Goal: Information Seeking & Learning: Learn about a topic

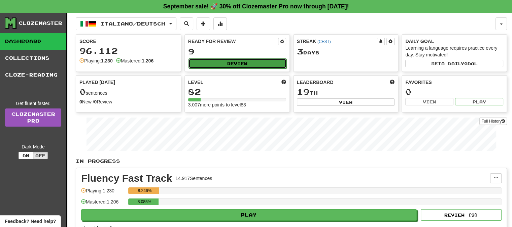
click at [235, 63] on button "Review" at bounding box center [237, 64] width 98 height 10
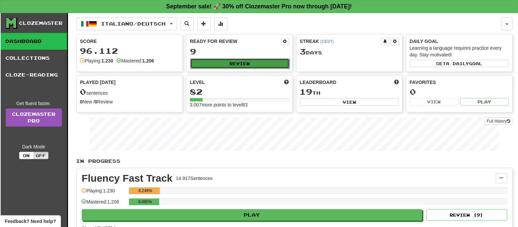
select select "**"
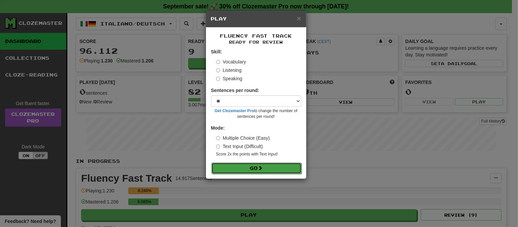
click at [266, 166] on button "Go" at bounding box center [256, 168] width 90 height 11
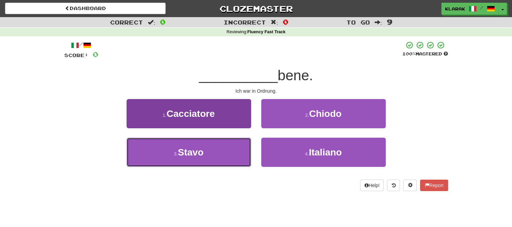
click at [217, 150] on button "3 . Stavo" at bounding box center [189, 152] width 125 height 29
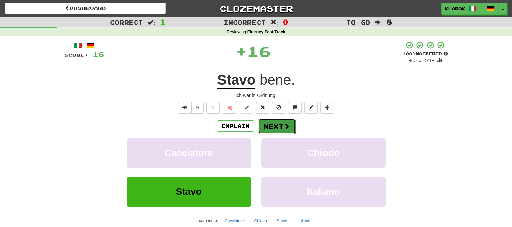
click at [271, 122] on button "Next" at bounding box center [277, 126] width 38 height 15
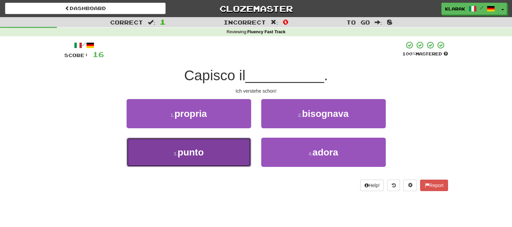
drag, startPoint x: 211, startPoint y: 150, endPoint x: 211, endPoint y: 144, distance: 5.4
click at [211, 148] on button "3 . punto" at bounding box center [189, 152] width 125 height 29
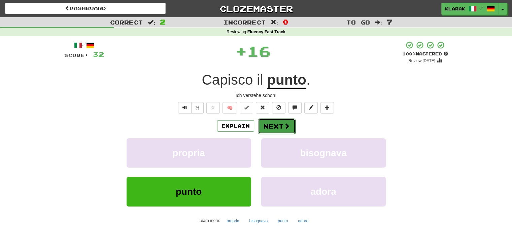
click at [267, 124] on button "Next" at bounding box center [277, 126] width 38 height 15
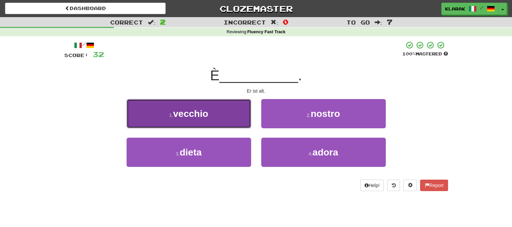
click at [220, 111] on button "1 . vecchio" at bounding box center [189, 113] width 125 height 29
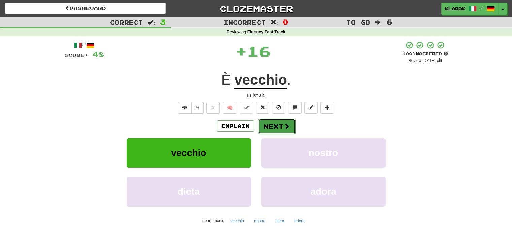
click at [272, 122] on button "Next" at bounding box center [277, 126] width 38 height 15
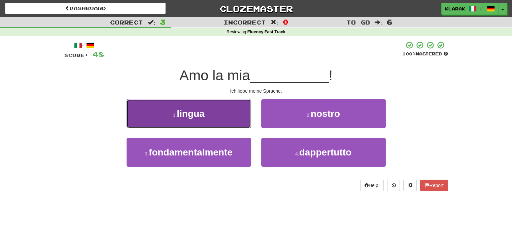
click at [213, 113] on button "1 . lingua" at bounding box center [189, 113] width 125 height 29
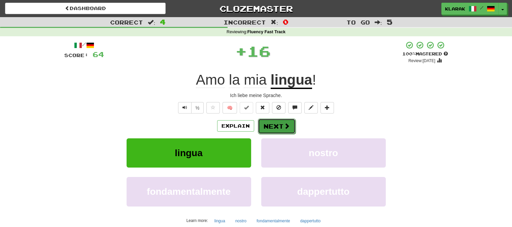
click at [275, 123] on button "Next" at bounding box center [277, 126] width 38 height 15
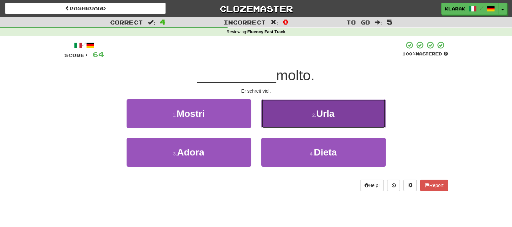
click at [288, 110] on button "2 . Urla" at bounding box center [323, 113] width 125 height 29
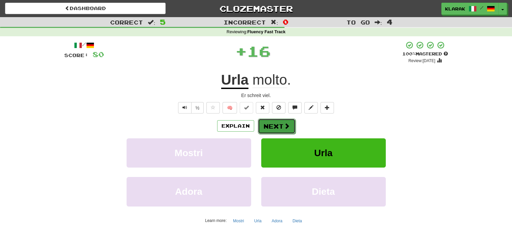
click at [271, 123] on button "Next" at bounding box center [277, 126] width 38 height 15
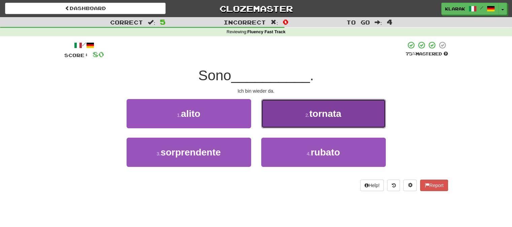
click at [281, 114] on button "2 . tornata" at bounding box center [323, 113] width 125 height 29
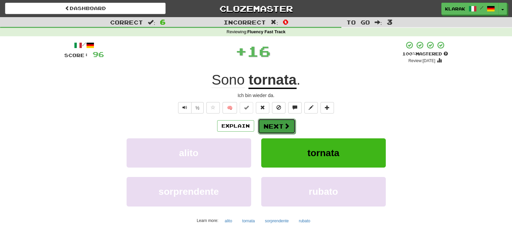
click at [268, 124] on button "Next" at bounding box center [277, 126] width 38 height 15
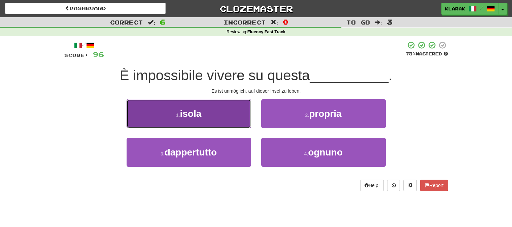
click at [216, 112] on button "1 . isola" at bounding box center [189, 113] width 125 height 29
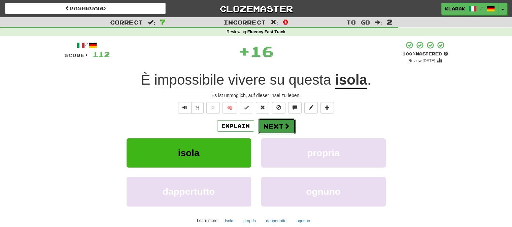
click at [275, 126] on button "Next" at bounding box center [277, 126] width 38 height 15
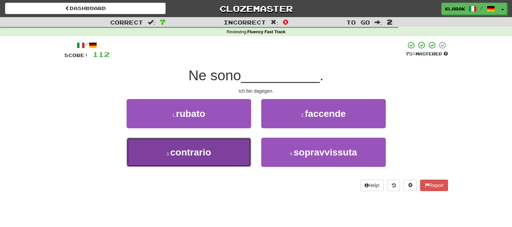
click at [228, 154] on button "3 . contrario" at bounding box center [189, 152] width 125 height 29
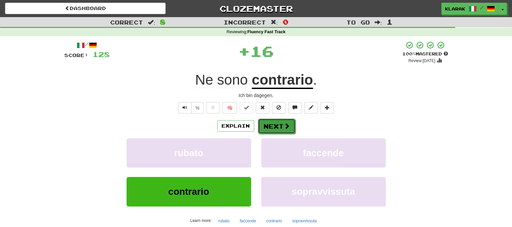
click at [278, 126] on button "Next" at bounding box center [277, 126] width 38 height 15
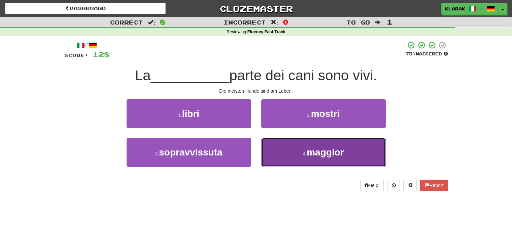
click at [290, 152] on button "4 . maggior" at bounding box center [323, 152] width 125 height 29
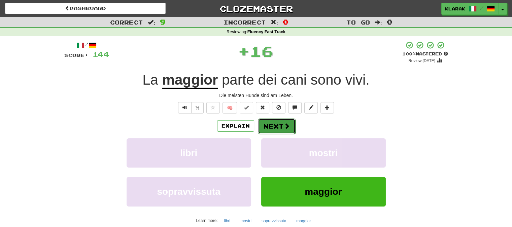
click at [280, 123] on button "Next" at bounding box center [277, 126] width 38 height 15
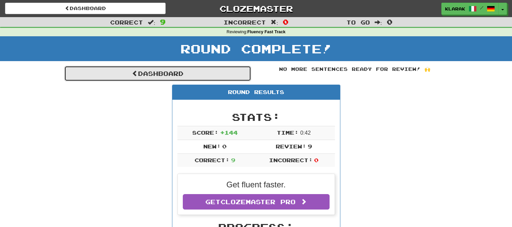
click at [150, 72] on link "Dashboard" at bounding box center [157, 73] width 187 height 15
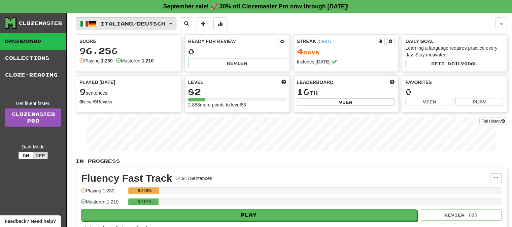
click at [173, 19] on button "Italiano / Deutsch" at bounding box center [126, 23] width 101 height 13
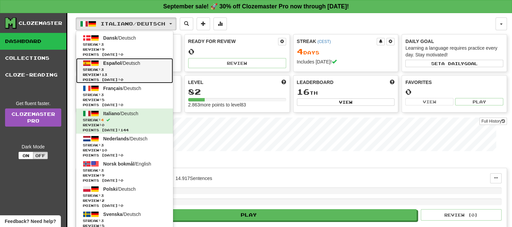
click at [116, 61] on span "Español" at bounding box center [112, 63] width 18 height 5
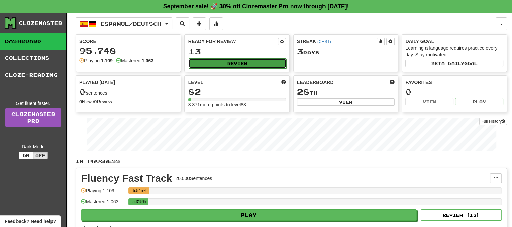
click at [234, 64] on button "Review" at bounding box center [237, 64] width 98 height 10
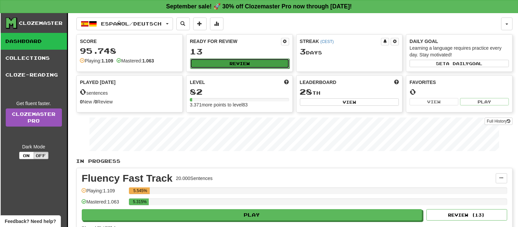
select select "**"
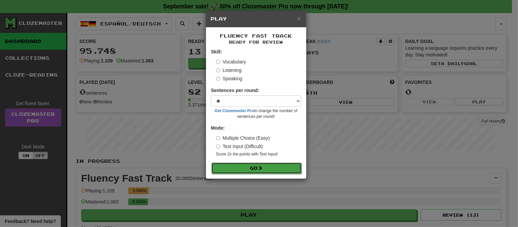
click at [265, 167] on button "Go" at bounding box center [256, 168] width 90 height 11
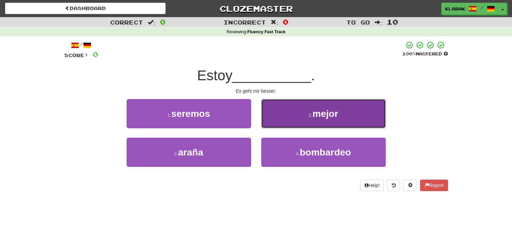
click at [343, 111] on button "2 . mejor" at bounding box center [323, 113] width 125 height 29
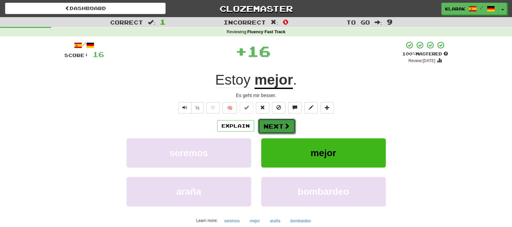
click at [283, 122] on button "Next" at bounding box center [277, 126] width 38 height 15
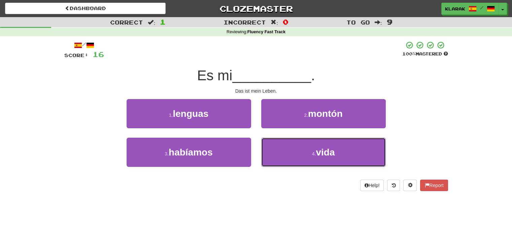
drag, startPoint x: 296, startPoint y: 152, endPoint x: 289, endPoint y: 134, distance: 19.6
click at [295, 151] on button "4 . vida" at bounding box center [323, 152] width 125 height 29
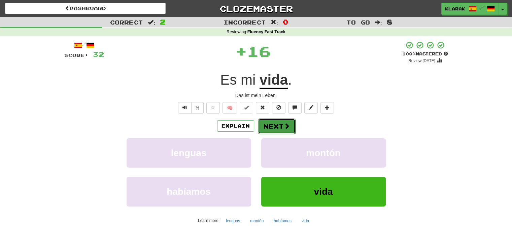
click at [279, 124] on button "Next" at bounding box center [277, 126] width 38 height 15
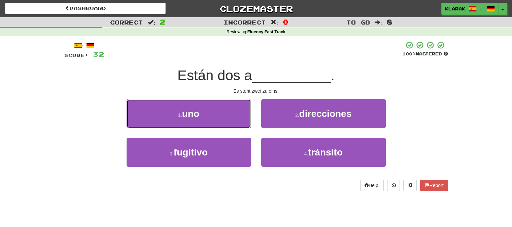
drag, startPoint x: 212, startPoint y: 108, endPoint x: 239, endPoint y: 111, distance: 27.1
click at [212, 108] on button "1 . uno" at bounding box center [189, 113] width 125 height 29
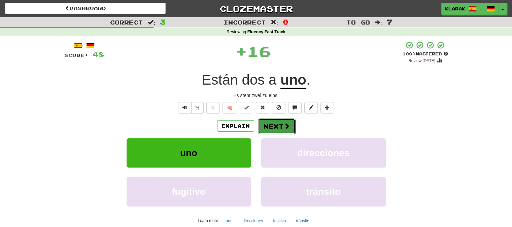
click at [271, 124] on button "Next" at bounding box center [277, 126] width 38 height 15
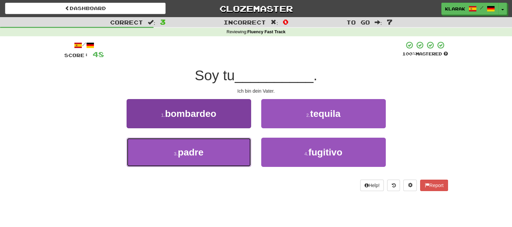
click at [232, 148] on button "3 . padre" at bounding box center [189, 152] width 125 height 29
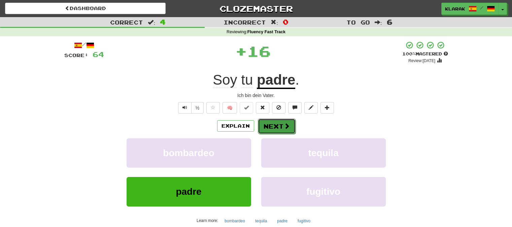
click at [276, 124] on button "Next" at bounding box center [277, 126] width 38 height 15
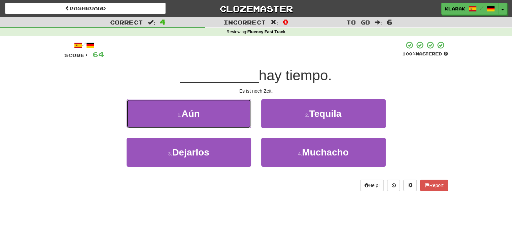
drag, startPoint x: 211, startPoint y: 112, endPoint x: 222, endPoint y: 111, distance: 10.5
click at [214, 112] on button "1 . Aún" at bounding box center [189, 113] width 125 height 29
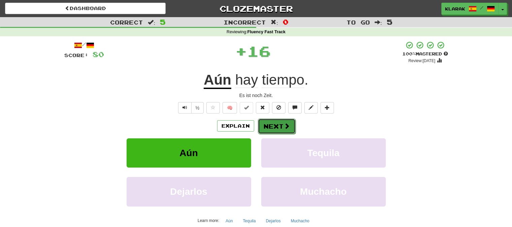
click at [266, 123] on button "Next" at bounding box center [277, 126] width 38 height 15
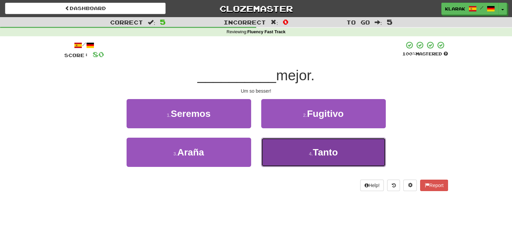
click at [293, 154] on button "4 . Tanto" at bounding box center [323, 152] width 125 height 29
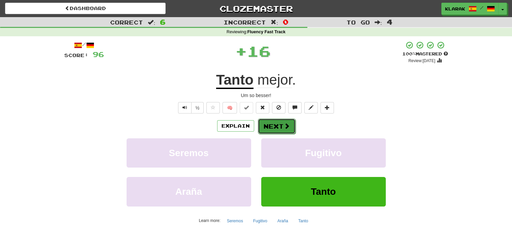
click at [271, 125] on button "Next" at bounding box center [277, 126] width 38 height 15
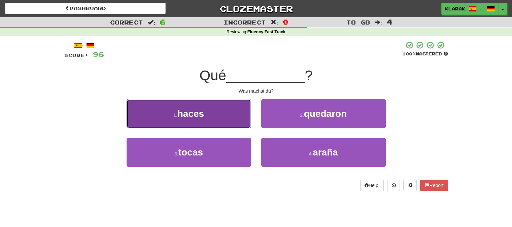
click at [224, 110] on button "1 . haces" at bounding box center [189, 113] width 125 height 29
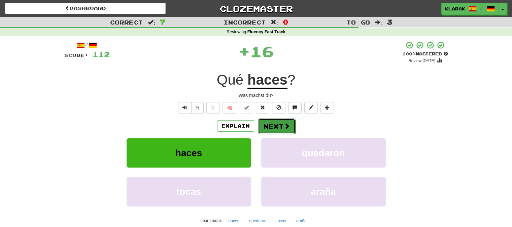
click at [276, 123] on button "Next" at bounding box center [277, 126] width 38 height 15
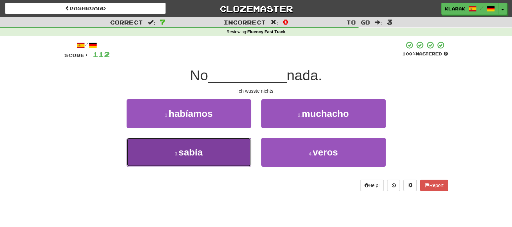
click at [229, 151] on button "3 . sabía" at bounding box center [189, 152] width 125 height 29
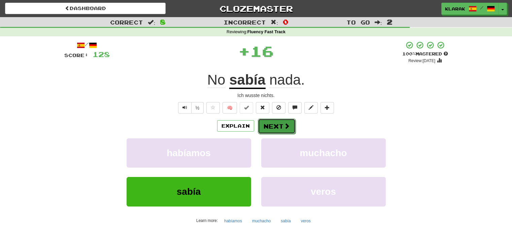
click at [277, 126] on button "Next" at bounding box center [277, 126] width 38 height 15
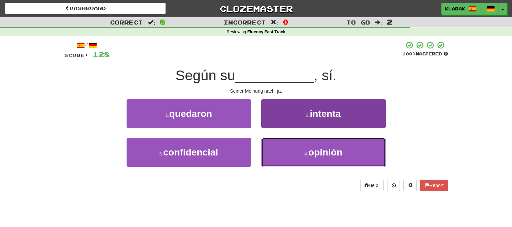
click at [297, 156] on button "4 . opinión" at bounding box center [323, 152] width 125 height 29
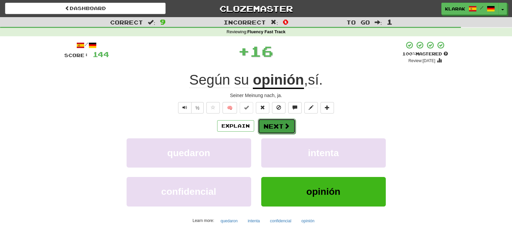
click at [275, 124] on button "Next" at bounding box center [277, 126] width 38 height 15
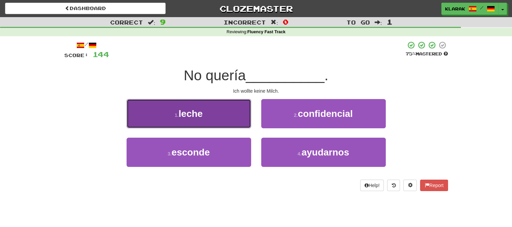
click at [228, 110] on button "1 . leche" at bounding box center [189, 113] width 125 height 29
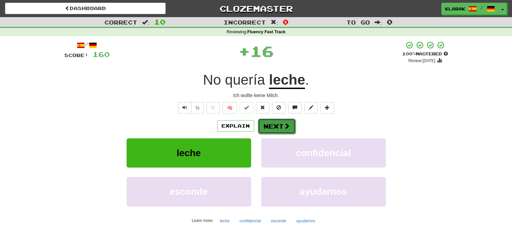
click at [270, 123] on button "Next" at bounding box center [277, 126] width 38 height 15
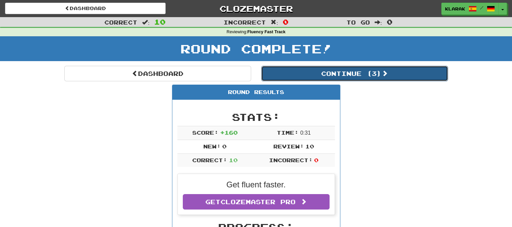
click at [374, 73] on button "Continue ( 3 )" at bounding box center [354, 73] width 187 height 15
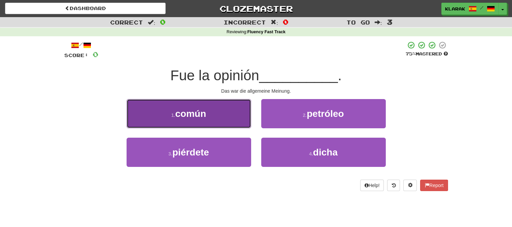
click at [220, 111] on button "1 . común" at bounding box center [189, 113] width 125 height 29
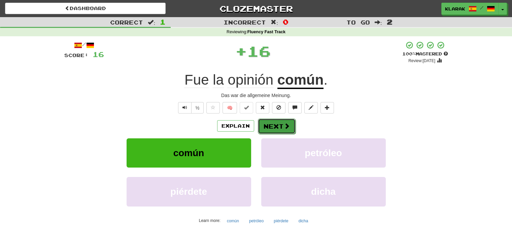
click at [266, 120] on button "Next" at bounding box center [277, 126] width 38 height 15
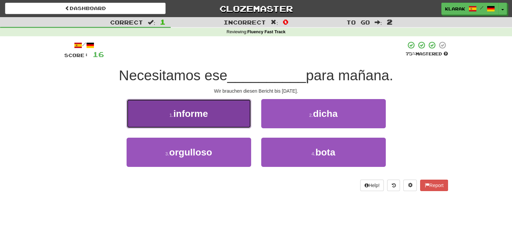
click at [213, 111] on button "1 . informe" at bounding box center [189, 113] width 125 height 29
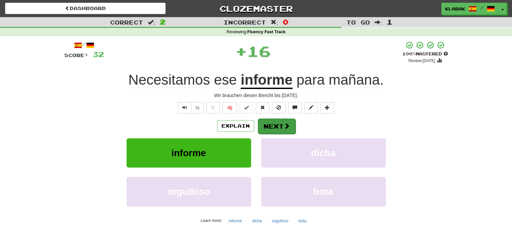
drag, startPoint x: 287, startPoint y: 117, endPoint x: 279, endPoint y: 123, distance: 10.6
click at [287, 120] on div "/ Score: 32 + 16 100 % Mastered Review: 2026-03-20 Necesitamos ese informe para…" at bounding box center [256, 146] width 384 height 211
click at [279, 123] on button "Next" at bounding box center [277, 126] width 38 height 15
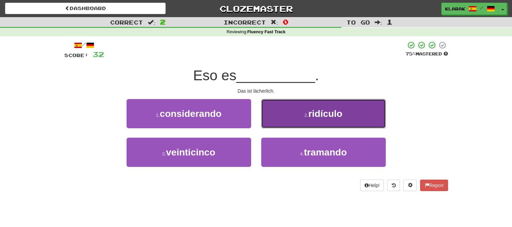
click at [287, 114] on button "2 . ridículo" at bounding box center [323, 113] width 125 height 29
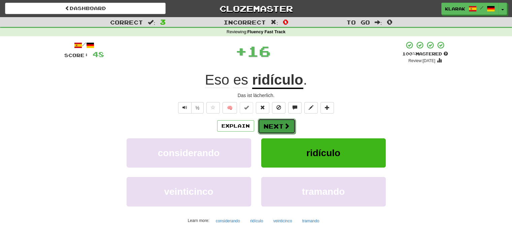
click at [272, 124] on button "Next" at bounding box center [277, 126] width 38 height 15
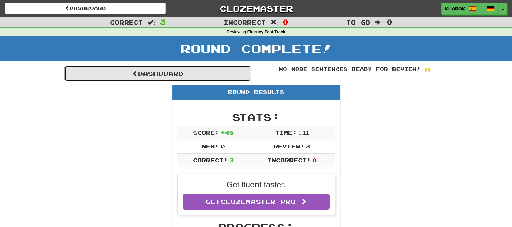
click at [135, 73] on span at bounding box center [135, 73] width 6 height 6
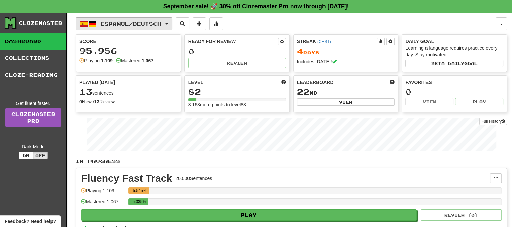
click at [172, 20] on button "Español / Deutsch" at bounding box center [124, 23] width 97 height 13
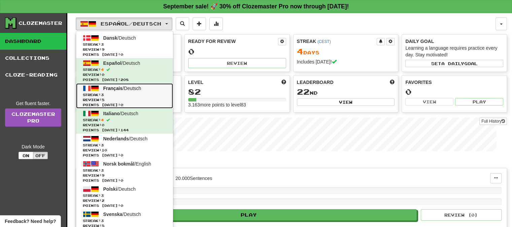
click at [114, 88] on span "Français" at bounding box center [113, 88] width 20 height 5
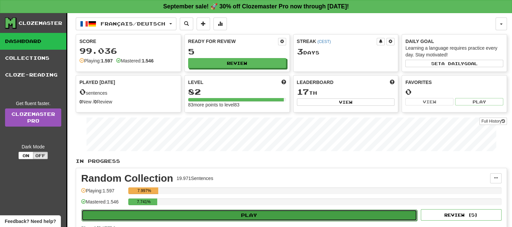
click at [306, 213] on button "Play" at bounding box center [248, 215] width 335 height 11
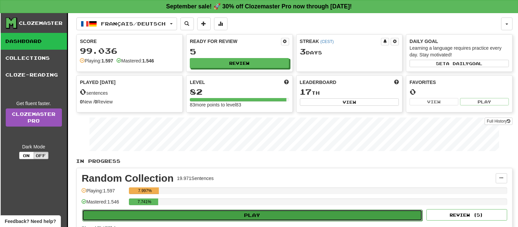
select select "**"
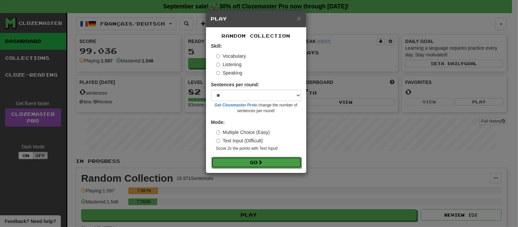
click at [271, 160] on button "Go" at bounding box center [256, 162] width 90 height 11
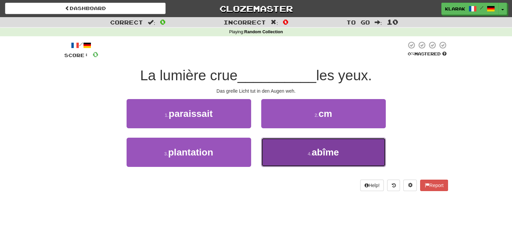
click at [290, 153] on button "4 . abîme" at bounding box center [323, 152] width 125 height 29
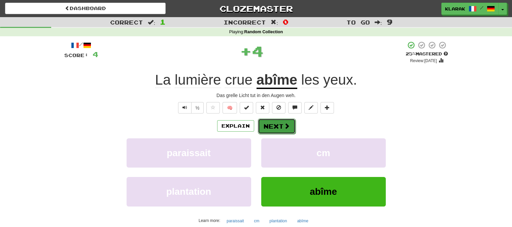
click at [268, 125] on button "Next" at bounding box center [277, 126] width 38 height 15
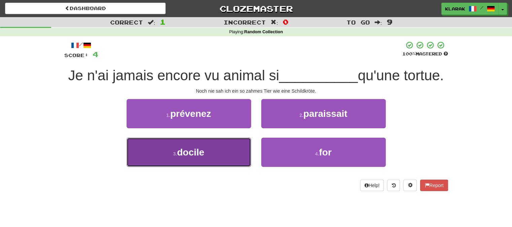
click at [215, 151] on button "3 . docile" at bounding box center [189, 152] width 125 height 29
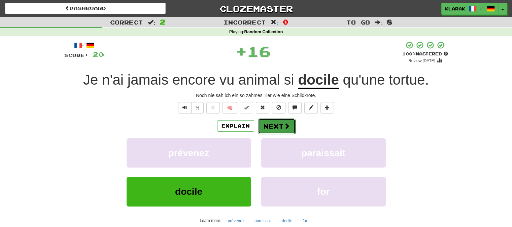
click at [278, 125] on button "Next" at bounding box center [277, 126] width 38 height 15
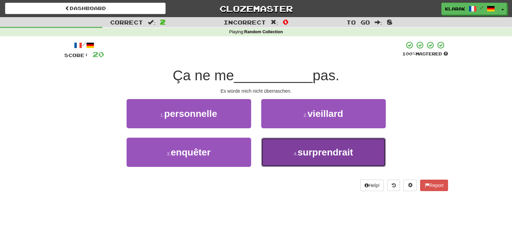
click at [296, 151] on small "4 ." at bounding box center [295, 153] width 4 height 5
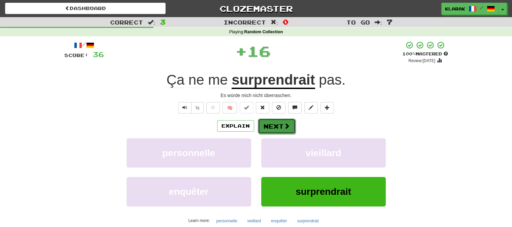
click at [280, 129] on button "Next" at bounding box center [277, 126] width 38 height 15
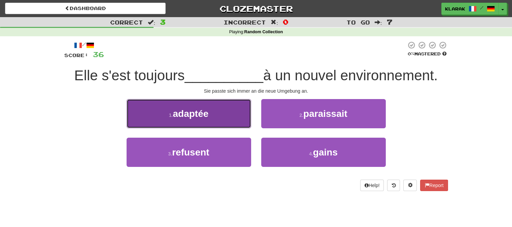
click at [226, 114] on button "1 . adaptée" at bounding box center [189, 113] width 125 height 29
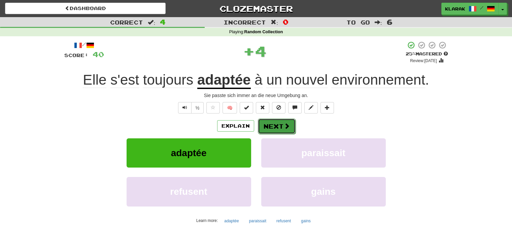
click at [268, 125] on button "Next" at bounding box center [277, 126] width 38 height 15
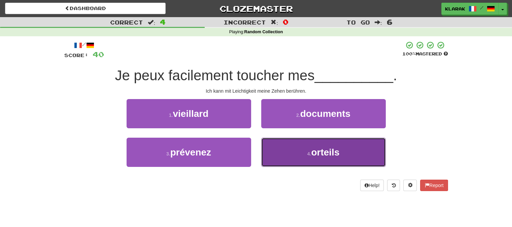
click at [314, 154] on span "orteils" at bounding box center [325, 152] width 28 height 10
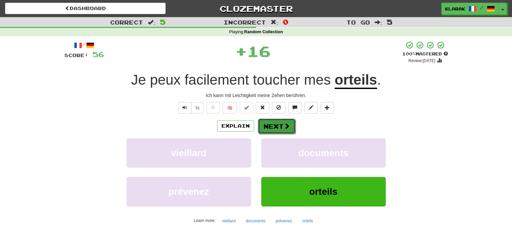
click at [278, 127] on button "Next" at bounding box center [277, 126] width 38 height 15
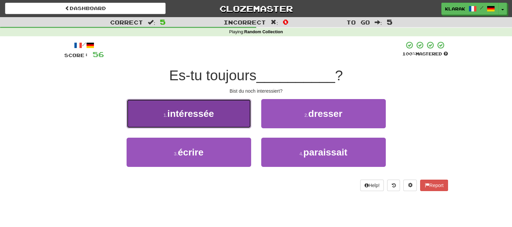
click at [233, 110] on button "1 . intéressée" at bounding box center [189, 113] width 125 height 29
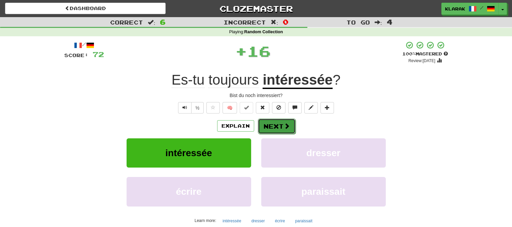
click at [284, 127] on span at bounding box center [287, 126] width 6 height 6
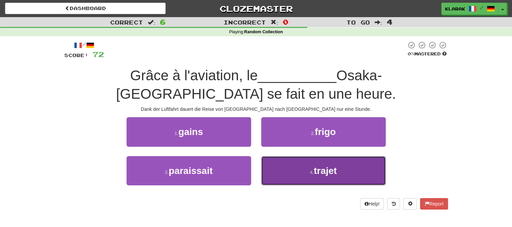
click at [303, 173] on button "4 . trajet" at bounding box center [323, 170] width 125 height 29
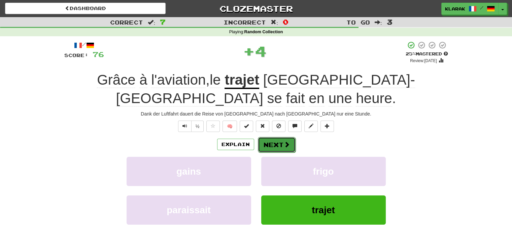
click at [284, 145] on span at bounding box center [287, 145] width 6 height 6
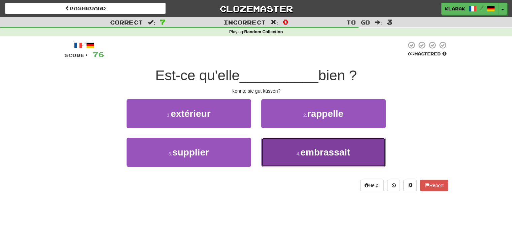
click at [300, 153] on small "4 ." at bounding box center [298, 153] width 4 height 5
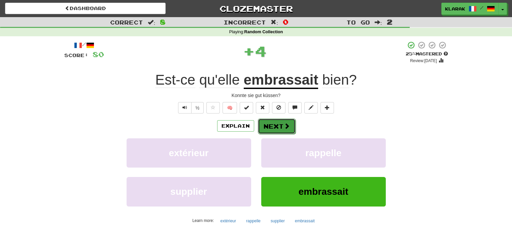
click at [284, 130] on button "Next" at bounding box center [277, 126] width 38 height 15
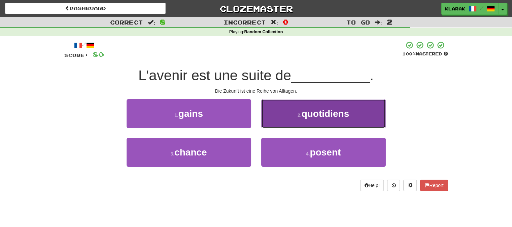
click at [287, 106] on button "2 . quotidiens" at bounding box center [323, 113] width 125 height 29
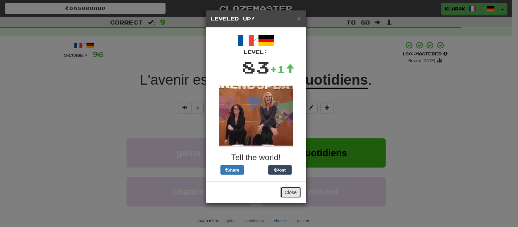
click at [290, 192] on button "Close" at bounding box center [290, 192] width 21 height 11
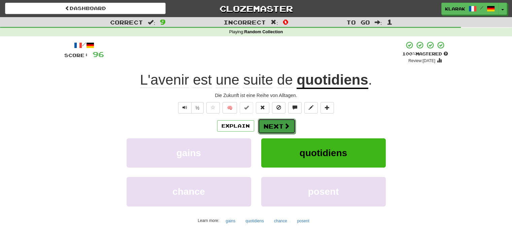
click at [282, 124] on button "Next" at bounding box center [277, 126] width 38 height 15
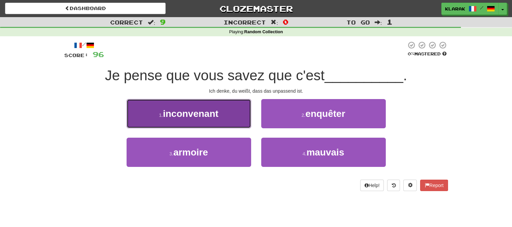
click at [223, 110] on button "1 . inconvenant" at bounding box center [189, 113] width 125 height 29
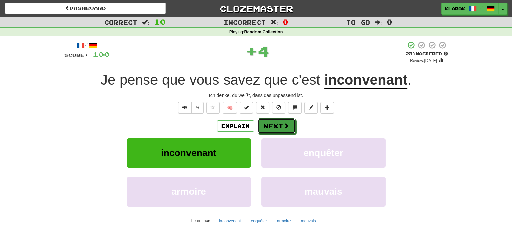
click at [274, 124] on button "Next" at bounding box center [276, 125] width 38 height 15
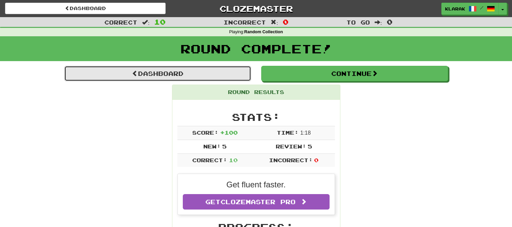
click at [161, 73] on link "Dashboard" at bounding box center [157, 73] width 187 height 15
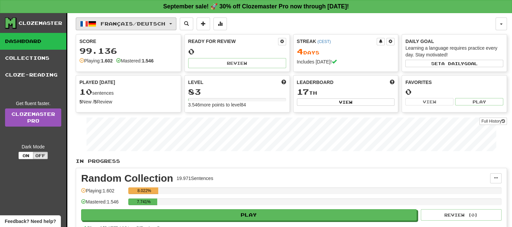
click at [172, 23] on span "button" at bounding box center [170, 23] width 3 height 1
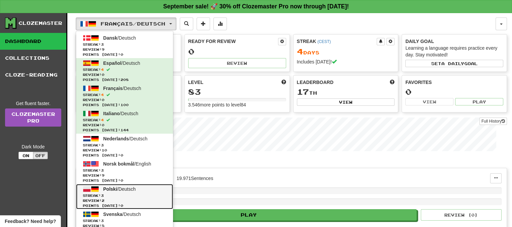
click at [112, 187] on span "Polski" at bounding box center [110, 189] width 14 height 5
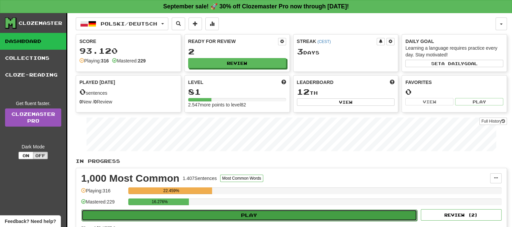
click at [253, 213] on button "Play" at bounding box center [248, 215] width 335 height 11
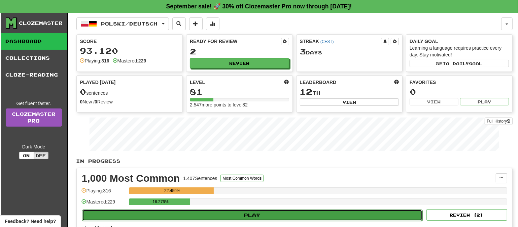
select select "**"
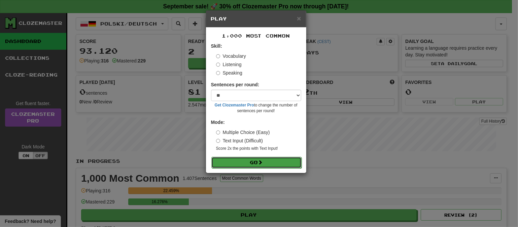
click at [260, 160] on span at bounding box center [260, 162] width 5 height 5
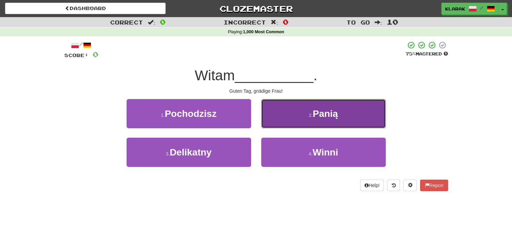
click at [290, 114] on button "2 . Panią" at bounding box center [323, 113] width 125 height 29
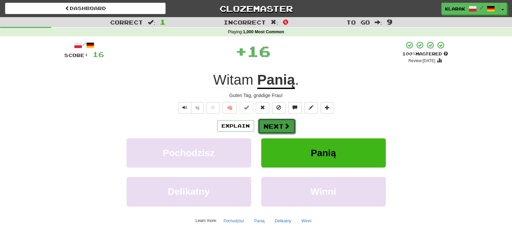
click at [276, 123] on button "Next" at bounding box center [277, 126] width 38 height 15
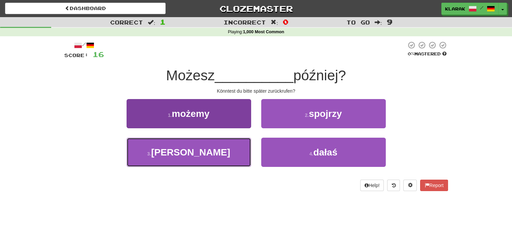
drag, startPoint x: 216, startPoint y: 150, endPoint x: 212, endPoint y: 151, distance: 3.8
click at [214, 151] on button "3 . zadzwonić" at bounding box center [189, 152] width 125 height 29
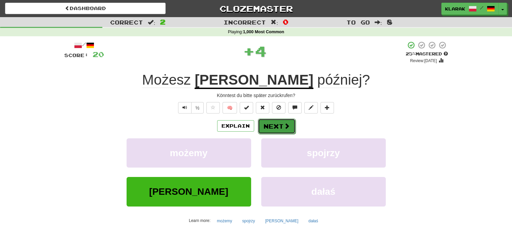
click at [269, 128] on button "Next" at bounding box center [277, 126] width 38 height 15
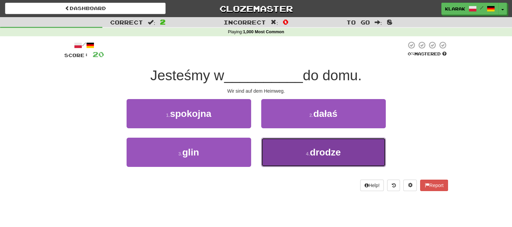
click at [298, 153] on button "4 . drodze" at bounding box center [323, 152] width 125 height 29
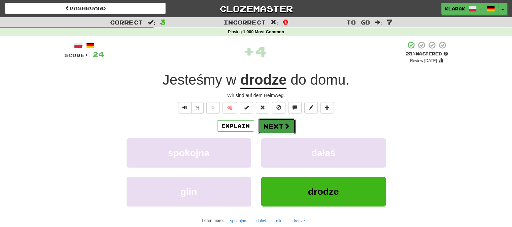
click at [273, 127] on button "Next" at bounding box center [277, 126] width 38 height 15
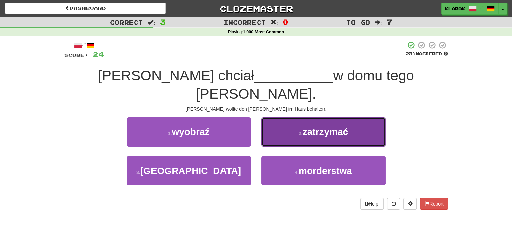
click at [289, 117] on button "2 . zatrzymać" at bounding box center [323, 131] width 125 height 29
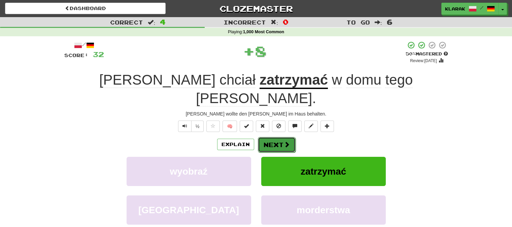
click at [274, 137] on button "Next" at bounding box center [277, 144] width 38 height 15
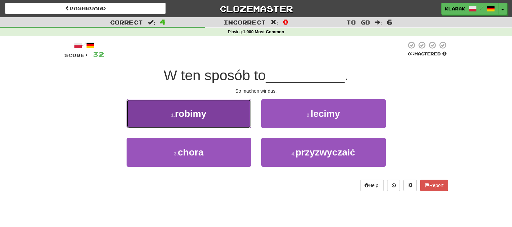
click at [212, 116] on button "1 . robimy" at bounding box center [189, 113] width 125 height 29
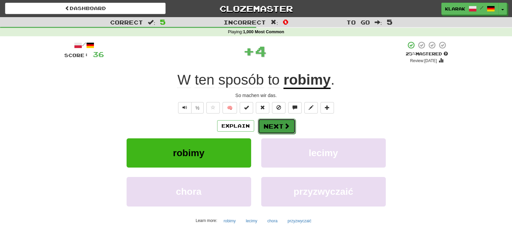
click at [271, 126] on button "Next" at bounding box center [277, 126] width 38 height 15
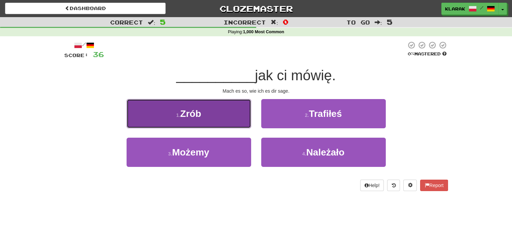
click at [217, 114] on button "1 . Zrób" at bounding box center [189, 113] width 125 height 29
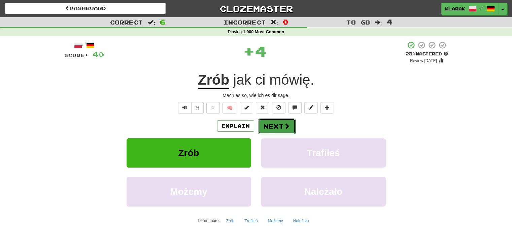
click at [276, 126] on button "Next" at bounding box center [277, 126] width 38 height 15
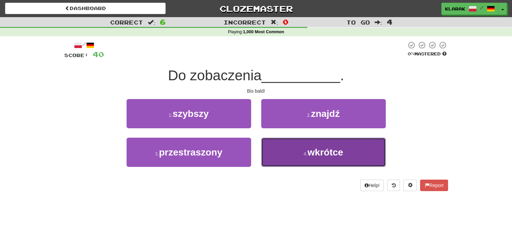
click at [315, 164] on button "4 . wkrótce" at bounding box center [323, 152] width 125 height 29
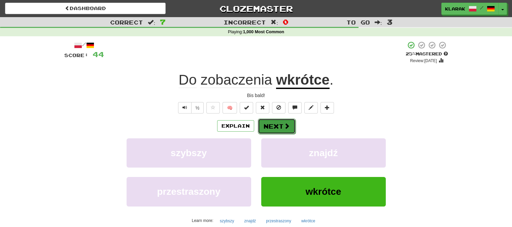
click at [278, 125] on button "Next" at bounding box center [277, 126] width 38 height 15
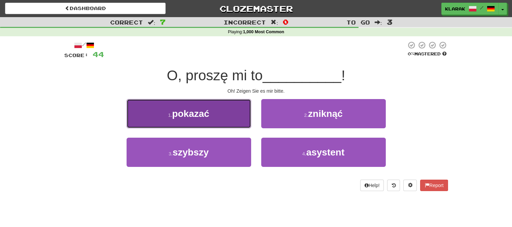
click at [223, 114] on button "1 . pokazać" at bounding box center [189, 113] width 125 height 29
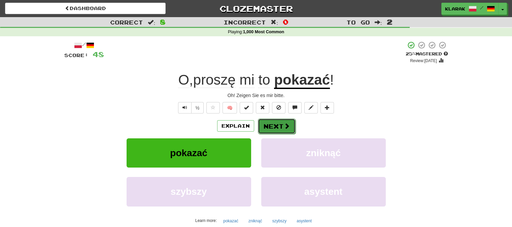
click at [285, 125] on span at bounding box center [287, 126] width 6 height 6
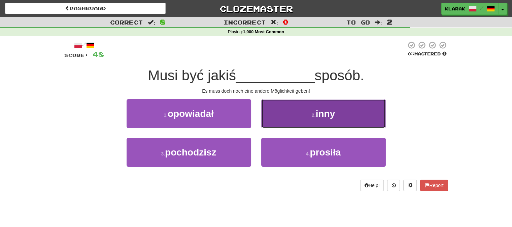
click at [295, 123] on button "2 . inny" at bounding box center [323, 113] width 125 height 29
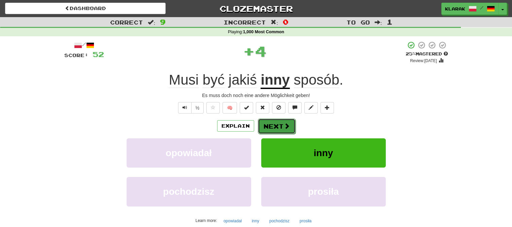
click at [279, 126] on button "Next" at bounding box center [277, 126] width 38 height 15
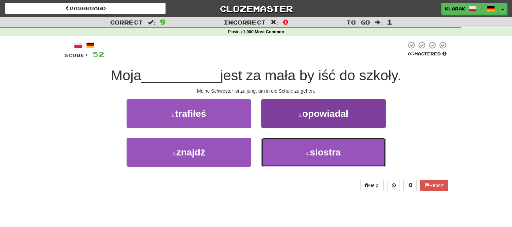
click at [287, 156] on button "4 . siostra" at bounding box center [323, 152] width 125 height 29
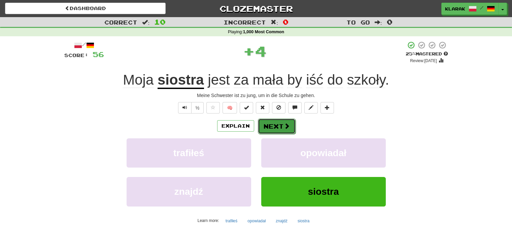
click at [278, 128] on button "Next" at bounding box center [277, 126] width 38 height 15
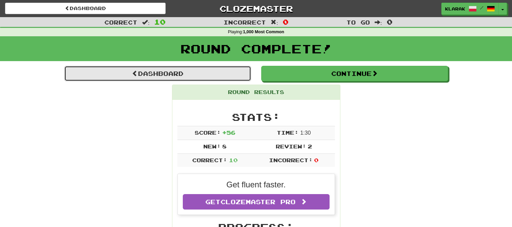
click at [165, 77] on link "Dashboard" at bounding box center [157, 73] width 187 height 15
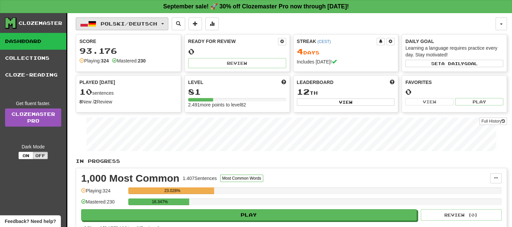
click at [164, 23] on span "button" at bounding box center [162, 23] width 3 height 1
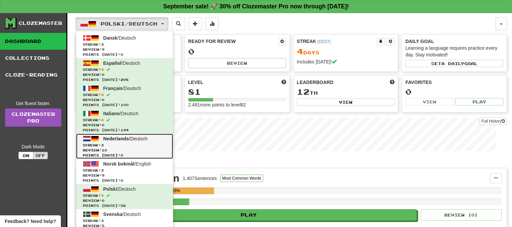
click at [116, 139] on span "Nederlands" at bounding box center [116, 138] width 26 height 5
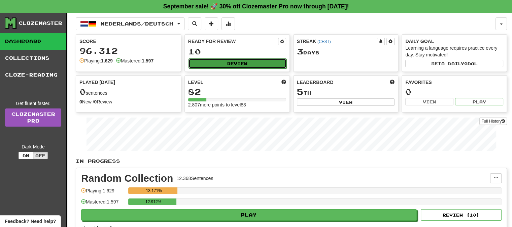
click at [240, 62] on button "Review" at bounding box center [237, 64] width 98 height 10
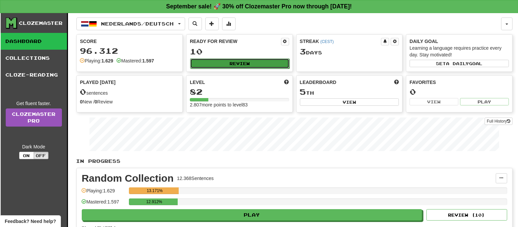
select select "**"
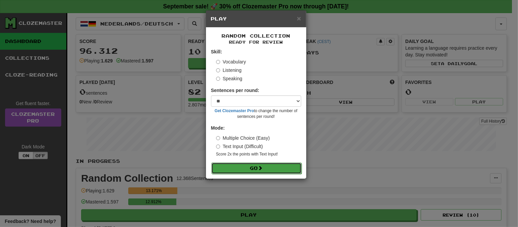
click at [268, 168] on button "Go" at bounding box center [256, 168] width 90 height 11
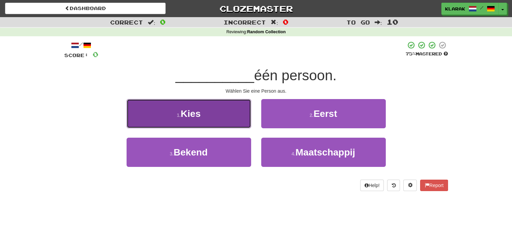
click at [216, 118] on button "1 . Kies" at bounding box center [189, 113] width 125 height 29
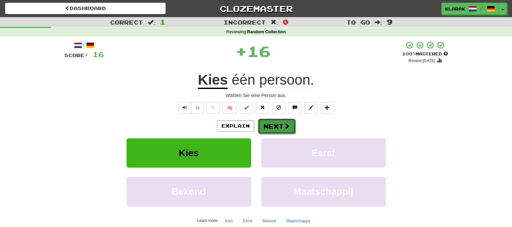
click at [270, 125] on button "Next" at bounding box center [277, 126] width 38 height 15
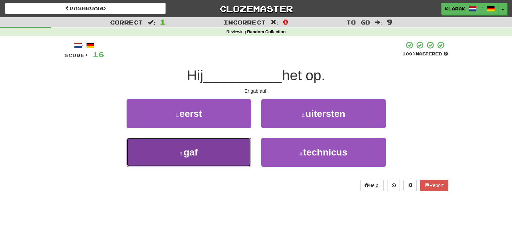
click at [216, 142] on button "3 . gaf" at bounding box center [189, 152] width 125 height 29
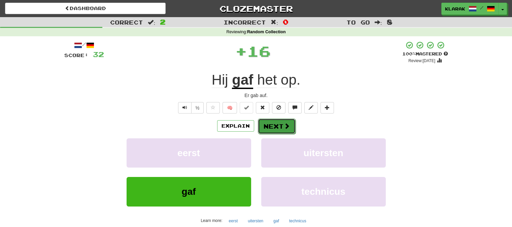
click at [274, 125] on button "Next" at bounding box center [277, 126] width 38 height 15
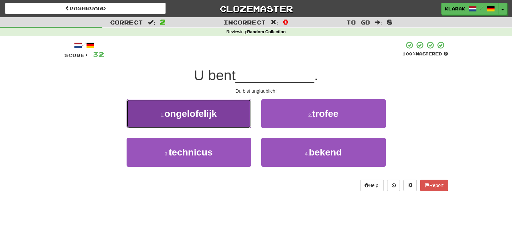
click at [233, 114] on button "1 . ongelofelijk" at bounding box center [189, 113] width 125 height 29
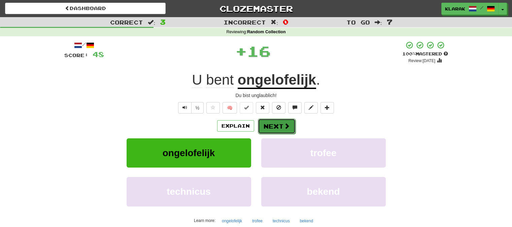
click at [273, 126] on button "Next" at bounding box center [277, 126] width 38 height 15
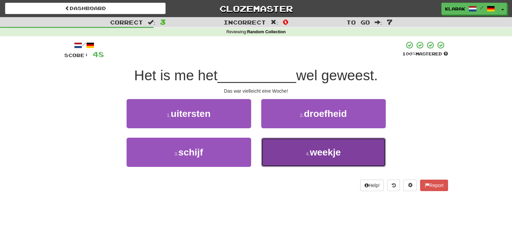
click at [297, 157] on button "4 . weekje" at bounding box center [323, 152] width 125 height 29
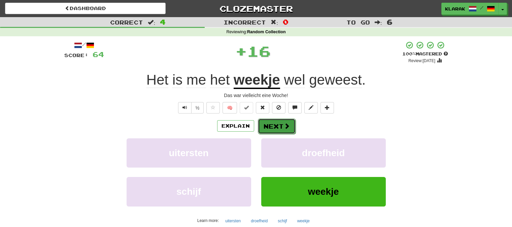
click at [281, 126] on button "Next" at bounding box center [277, 126] width 38 height 15
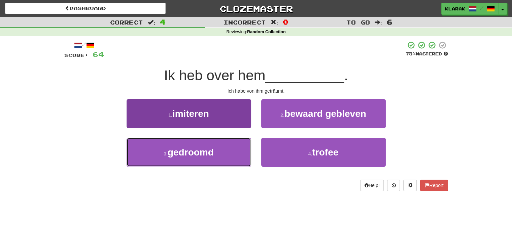
click at [227, 151] on button "3 . gedroomd" at bounding box center [189, 152] width 125 height 29
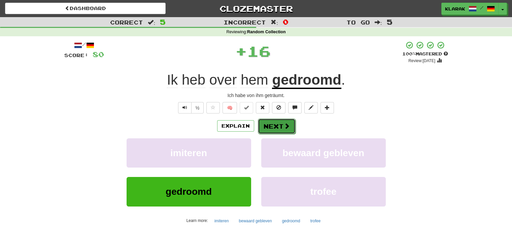
click at [284, 126] on span at bounding box center [287, 126] width 6 height 6
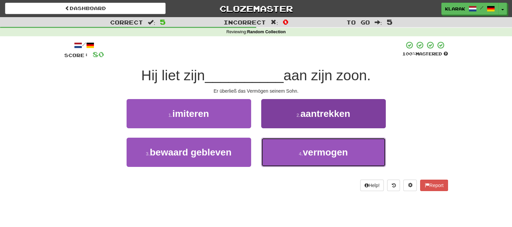
drag, startPoint x: 293, startPoint y: 156, endPoint x: 291, endPoint y: 150, distance: 6.4
click at [293, 156] on button "4 . vermogen" at bounding box center [323, 152] width 125 height 29
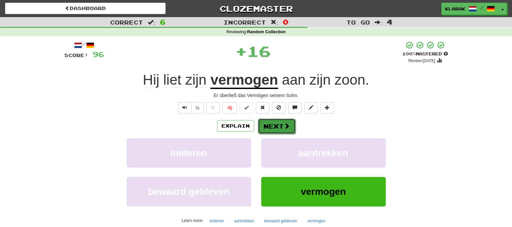
click at [277, 133] on button "Next" at bounding box center [277, 126] width 38 height 15
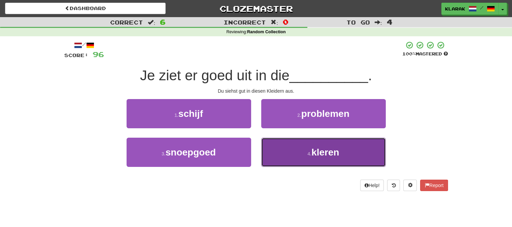
click at [316, 151] on span "kleren" at bounding box center [325, 152] width 28 height 10
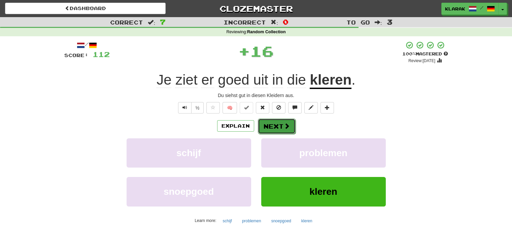
click at [285, 125] on span at bounding box center [287, 126] width 6 height 6
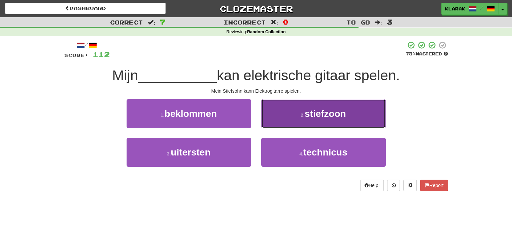
click at [299, 112] on button "2 . stiefzoon" at bounding box center [323, 113] width 125 height 29
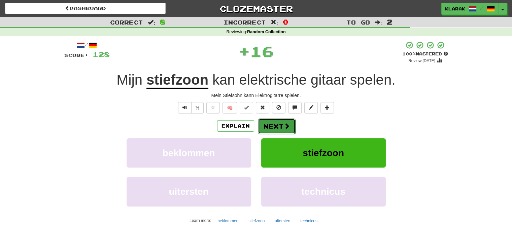
click at [282, 120] on button "Next" at bounding box center [277, 126] width 38 height 15
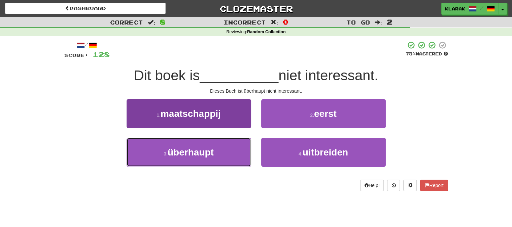
drag, startPoint x: 234, startPoint y: 148, endPoint x: 242, endPoint y: 145, distance: 9.1
click at [233, 148] on button "3 . überhaupt" at bounding box center [189, 152] width 125 height 29
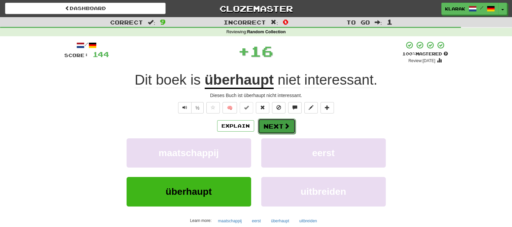
click at [278, 126] on button "Next" at bounding box center [277, 126] width 38 height 15
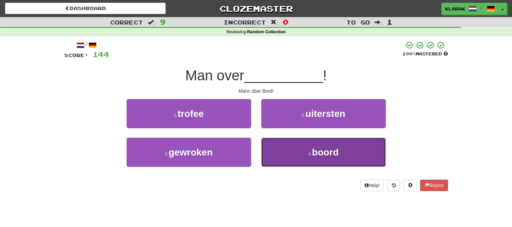
drag, startPoint x: 290, startPoint y: 153, endPoint x: 281, endPoint y: 145, distance: 12.4
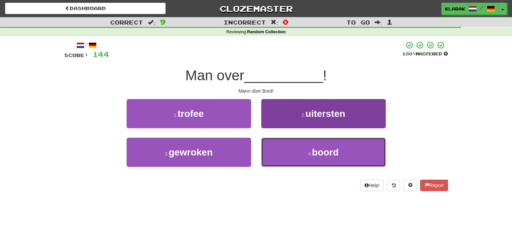
click at [290, 153] on button "4 . boord" at bounding box center [323, 152] width 125 height 29
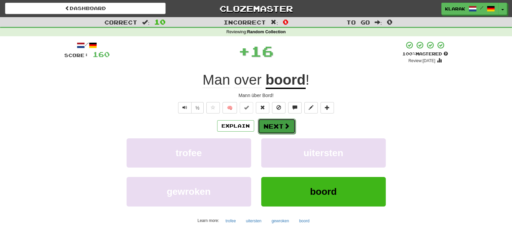
click at [274, 127] on button "Next" at bounding box center [277, 126] width 38 height 15
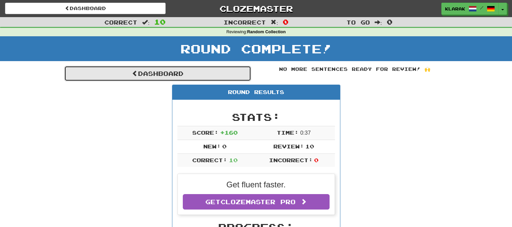
click at [140, 72] on link "Dashboard" at bounding box center [157, 73] width 187 height 15
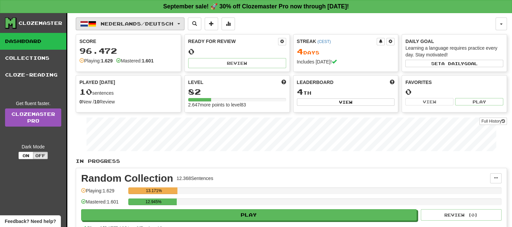
click at [184, 22] on button "Nederlands / Deutsch" at bounding box center [130, 23] width 109 height 13
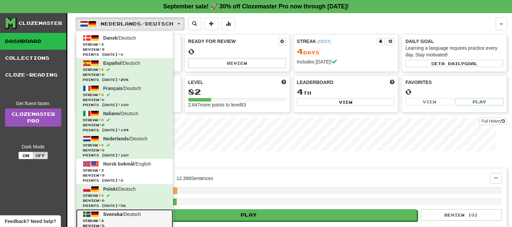
click at [115, 214] on span "Svenska" at bounding box center [112, 214] width 19 height 5
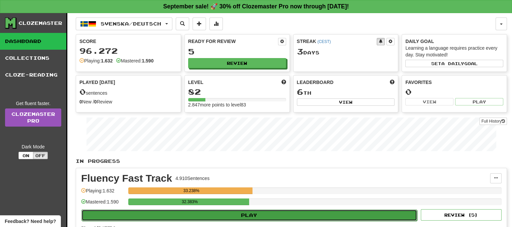
click at [251, 212] on button "Play" at bounding box center [248, 215] width 335 height 11
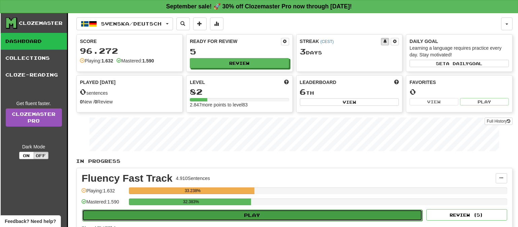
select select "**"
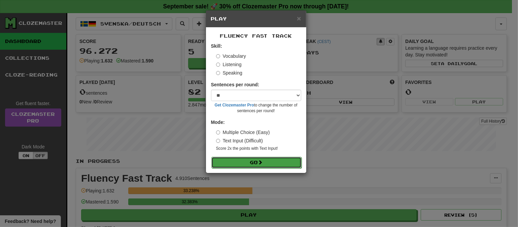
click at [257, 161] on button "Go" at bounding box center [256, 162] width 90 height 11
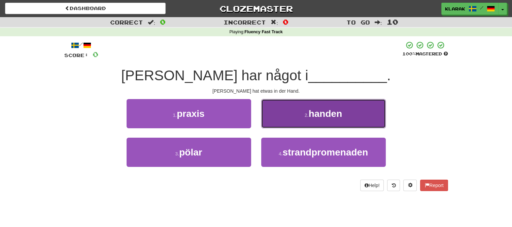
click at [297, 111] on button "2 . handen" at bounding box center [323, 113] width 125 height 29
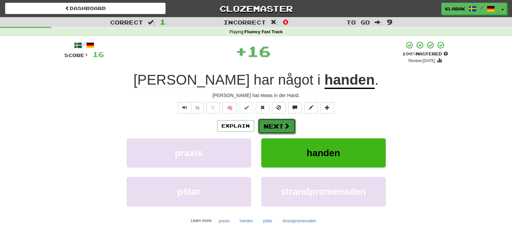
click at [280, 123] on button "Next" at bounding box center [277, 126] width 38 height 15
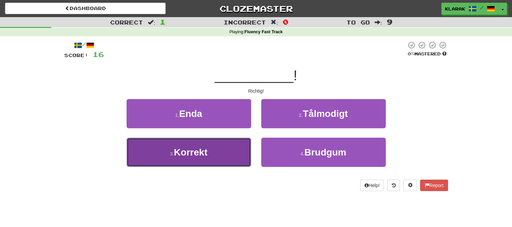
click at [223, 155] on button "3 . Korrekt" at bounding box center [189, 152] width 125 height 29
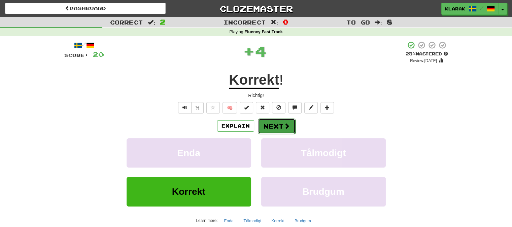
click at [273, 126] on button "Next" at bounding box center [277, 126] width 38 height 15
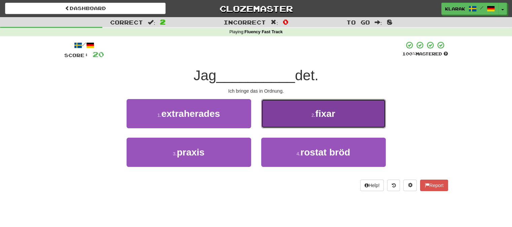
click at [291, 115] on button "2 . fixar" at bounding box center [323, 113] width 125 height 29
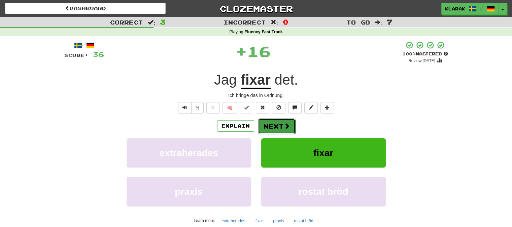
click at [277, 125] on button "Next" at bounding box center [277, 126] width 38 height 15
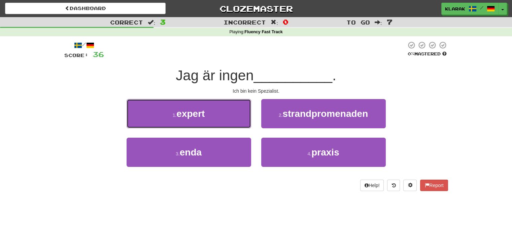
drag, startPoint x: 217, startPoint y: 111, endPoint x: 225, endPoint y: 114, distance: 8.1
click at [218, 111] on button "1 . expert" at bounding box center [189, 113] width 125 height 29
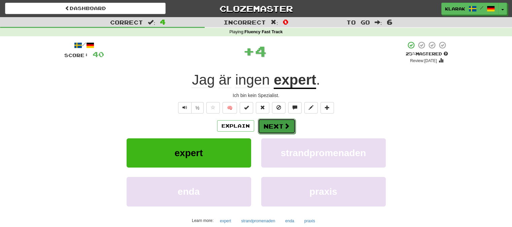
click at [268, 125] on button "Next" at bounding box center [277, 126] width 38 height 15
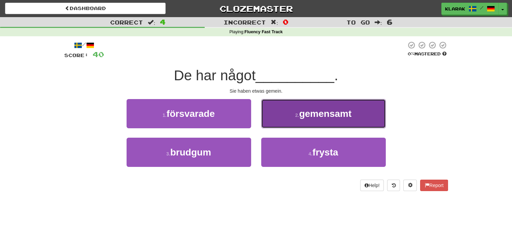
click at [296, 118] on button "2 . gemensamt" at bounding box center [323, 113] width 125 height 29
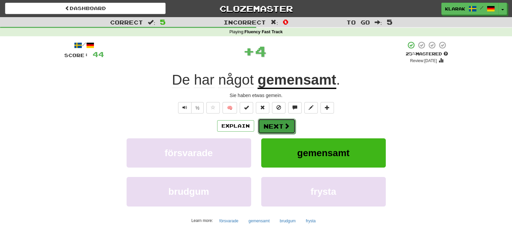
click at [279, 124] on button "Next" at bounding box center [277, 126] width 38 height 15
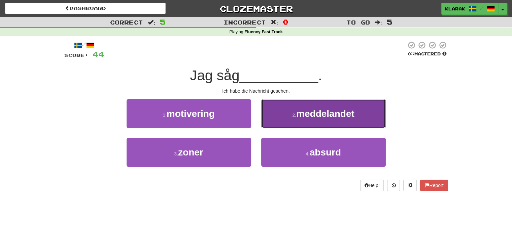
click at [283, 117] on button "2 . meddelandet" at bounding box center [323, 113] width 125 height 29
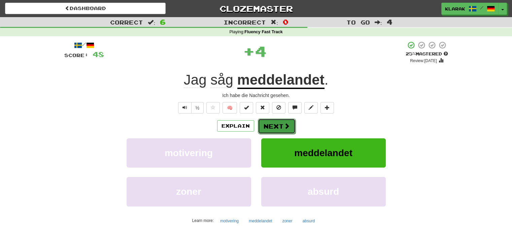
click at [270, 126] on button "Next" at bounding box center [277, 126] width 38 height 15
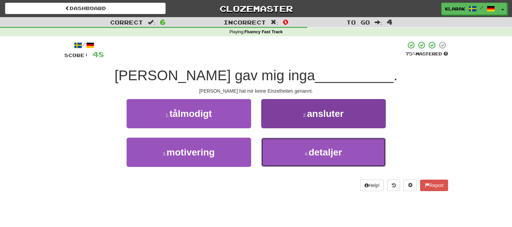
drag, startPoint x: 294, startPoint y: 157, endPoint x: 290, endPoint y: 149, distance: 9.3
click at [294, 157] on button "4 . detaljer" at bounding box center [323, 152] width 125 height 29
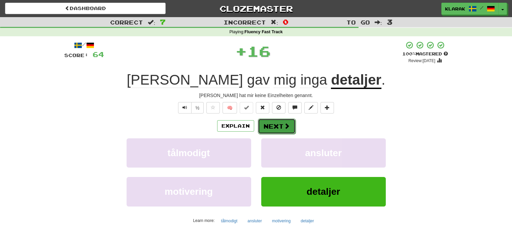
click at [277, 126] on button "Next" at bounding box center [277, 126] width 38 height 15
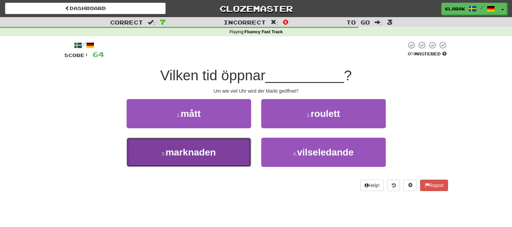
click at [221, 151] on button "3 . marknaden" at bounding box center [189, 152] width 125 height 29
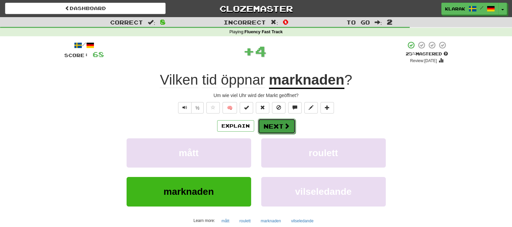
click at [273, 124] on button "Next" at bounding box center [277, 126] width 38 height 15
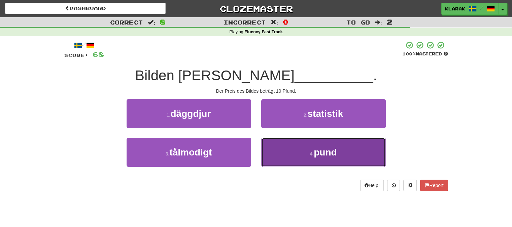
click at [287, 154] on button "4 . pund" at bounding box center [323, 152] width 125 height 29
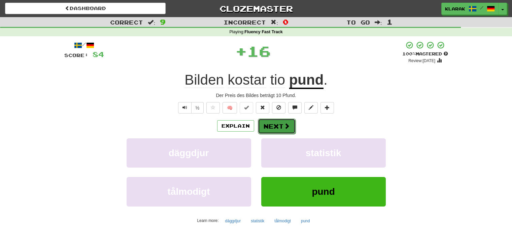
click at [271, 124] on button "Next" at bounding box center [277, 126] width 38 height 15
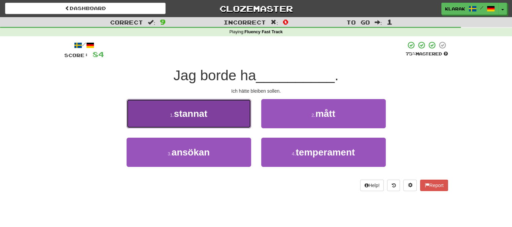
click at [227, 109] on button "1 . stannat" at bounding box center [189, 113] width 125 height 29
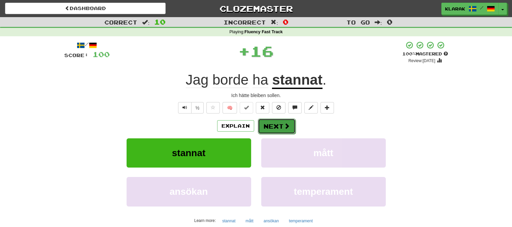
click at [278, 127] on button "Next" at bounding box center [277, 126] width 38 height 15
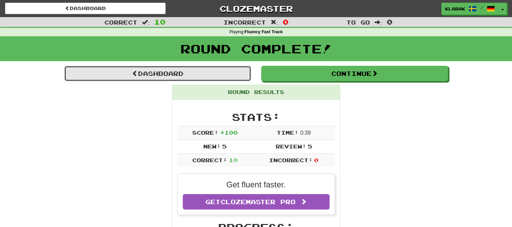
click at [171, 76] on link "Dashboard" at bounding box center [157, 73] width 187 height 15
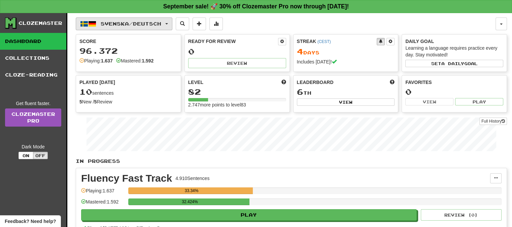
click at [168, 23] on span "button" at bounding box center [166, 23] width 3 height 1
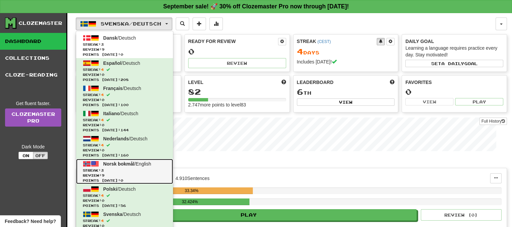
click at [123, 164] on span "Norsk bokmål" at bounding box center [118, 164] width 31 height 5
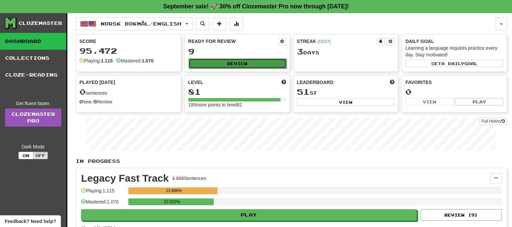
click at [227, 61] on button "Review" at bounding box center [237, 64] width 98 height 10
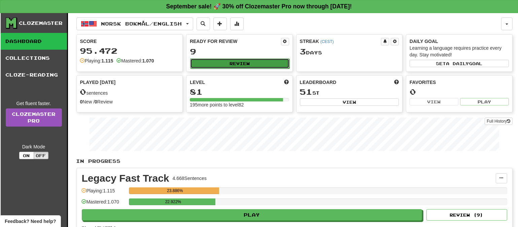
select select "**"
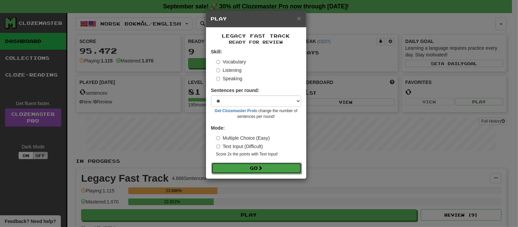
click at [271, 168] on button "Go" at bounding box center [256, 168] width 90 height 11
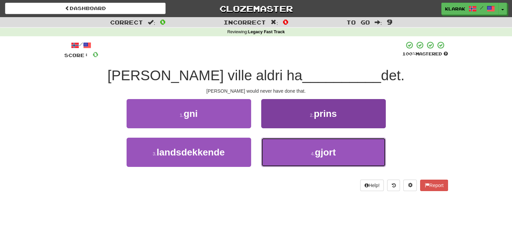
drag, startPoint x: 279, startPoint y: 154, endPoint x: 279, endPoint y: 140, distance: 14.1
click at [279, 154] on button "4 . gjort" at bounding box center [323, 152] width 125 height 29
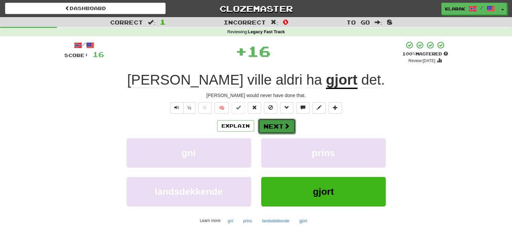
click at [271, 124] on button "Next" at bounding box center [277, 126] width 38 height 15
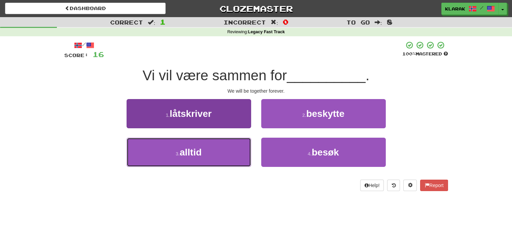
drag, startPoint x: 218, startPoint y: 154, endPoint x: 220, endPoint y: 150, distance: 3.9
click at [218, 154] on button "3 . alltid" at bounding box center [189, 152] width 125 height 29
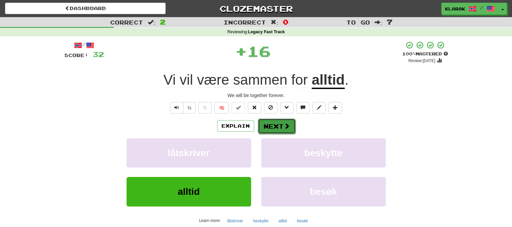
click at [270, 122] on button "Next" at bounding box center [277, 126] width 38 height 15
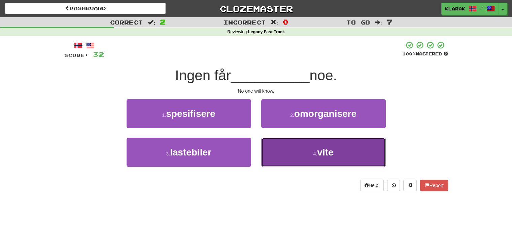
click at [283, 156] on button "4 . vite" at bounding box center [323, 152] width 125 height 29
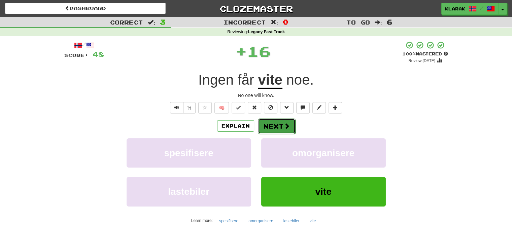
click at [271, 127] on button "Next" at bounding box center [277, 126] width 38 height 15
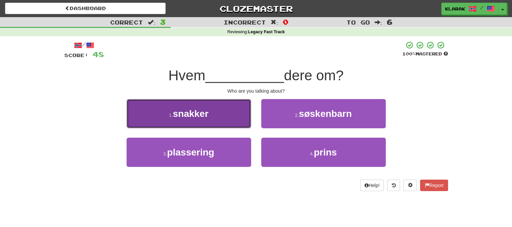
click at [217, 115] on button "1 . snakker" at bounding box center [189, 113] width 125 height 29
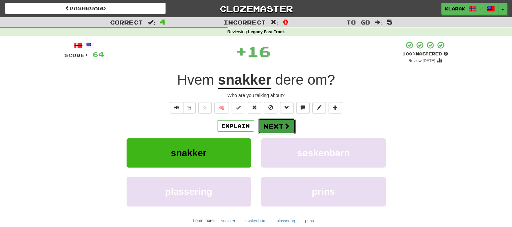
click at [269, 127] on button "Next" at bounding box center [277, 126] width 38 height 15
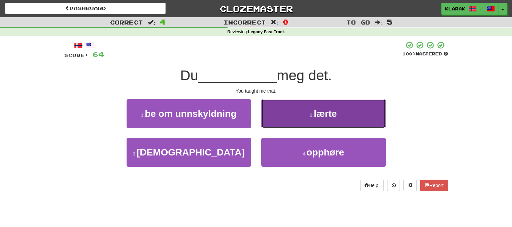
click at [282, 111] on button "2 . lærte" at bounding box center [323, 113] width 125 height 29
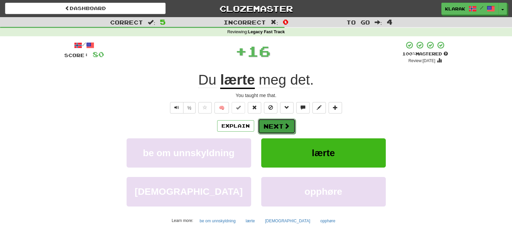
click at [270, 123] on button "Next" at bounding box center [277, 126] width 38 height 15
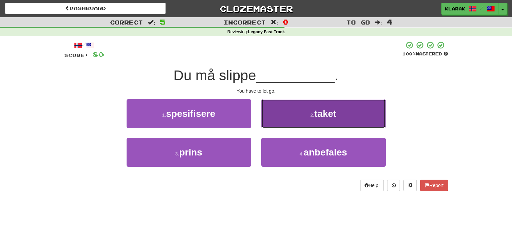
click at [289, 115] on button "2 . taket" at bounding box center [323, 113] width 125 height 29
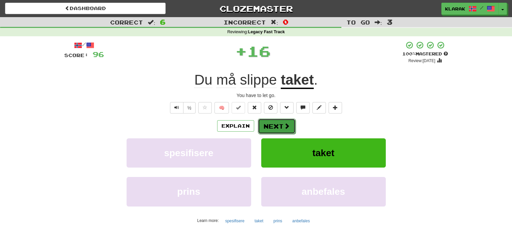
click at [274, 124] on button "Next" at bounding box center [277, 126] width 38 height 15
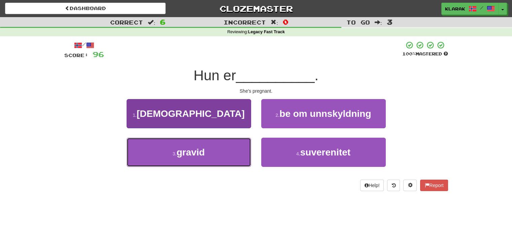
drag, startPoint x: 232, startPoint y: 156, endPoint x: 241, endPoint y: 139, distance: 19.4
click at [231, 154] on button "3 . gravid" at bounding box center [189, 152] width 125 height 29
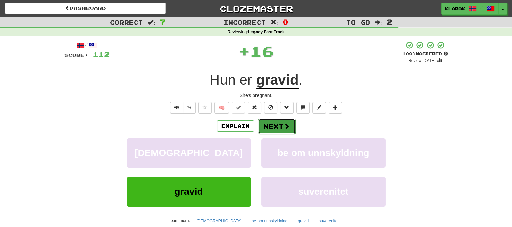
click at [271, 120] on button "Next" at bounding box center [277, 126] width 38 height 15
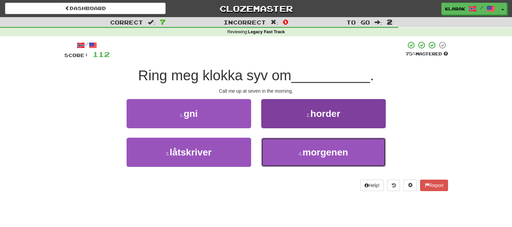
click at [286, 163] on button "4 . morgenen" at bounding box center [323, 152] width 125 height 29
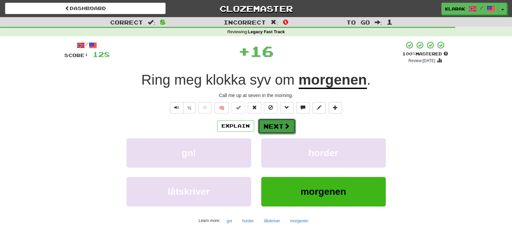
click at [270, 126] on button "Next" at bounding box center [277, 126] width 38 height 15
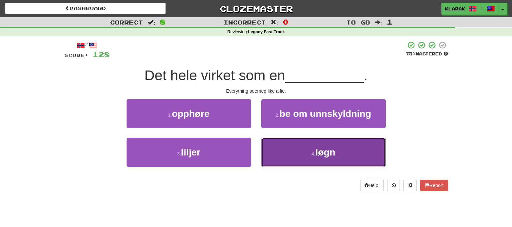
click at [291, 152] on button "4 . løgn" at bounding box center [323, 152] width 125 height 29
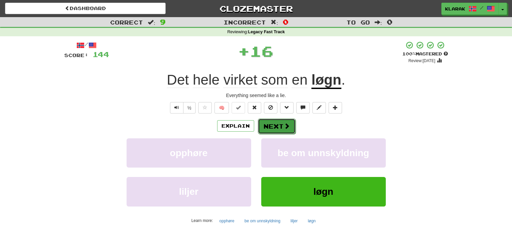
click at [275, 128] on button "Next" at bounding box center [277, 126] width 38 height 15
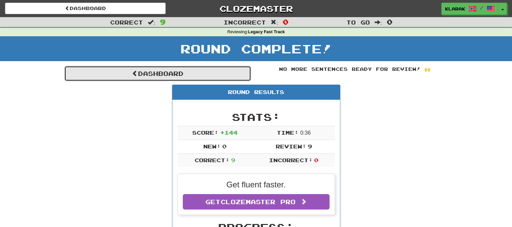
click at [153, 72] on link "Dashboard" at bounding box center [157, 73] width 187 height 15
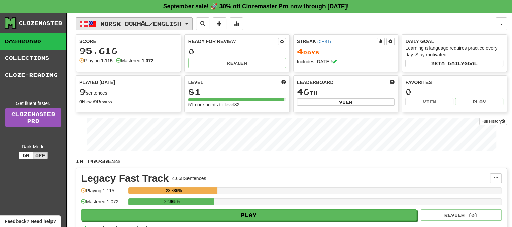
click at [190, 22] on button "Norsk bokmål / English" at bounding box center [134, 23] width 117 height 13
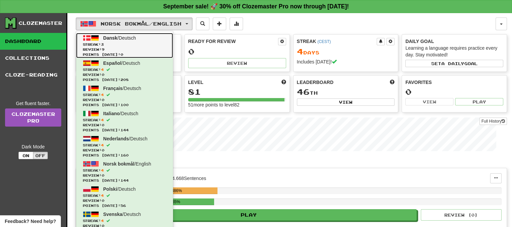
click at [110, 37] on span "Dansk" at bounding box center [110, 37] width 14 height 5
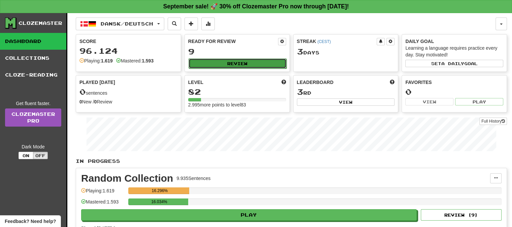
click at [242, 63] on button "Review" at bounding box center [237, 64] width 98 height 10
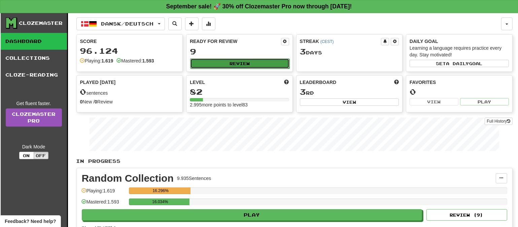
select select "**"
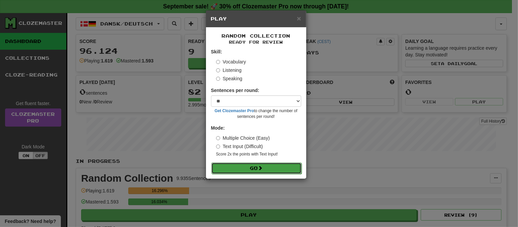
click at [260, 169] on span at bounding box center [260, 168] width 5 height 5
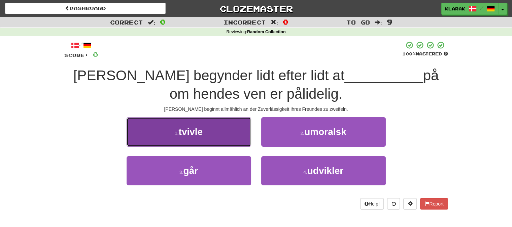
click at [219, 135] on button "1 . tvivle" at bounding box center [189, 131] width 125 height 29
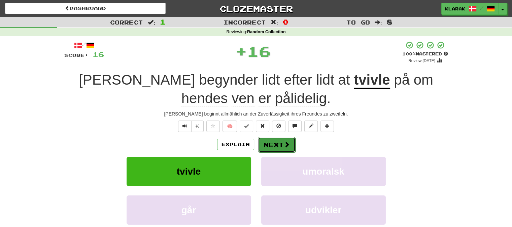
click at [261, 141] on button "Next" at bounding box center [277, 144] width 38 height 15
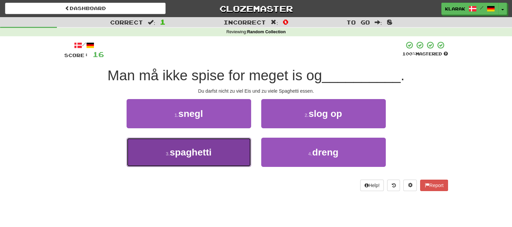
click at [229, 153] on button "3 . spaghetti" at bounding box center [189, 152] width 125 height 29
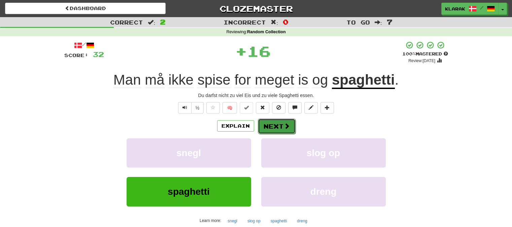
click at [273, 129] on button "Next" at bounding box center [277, 126] width 38 height 15
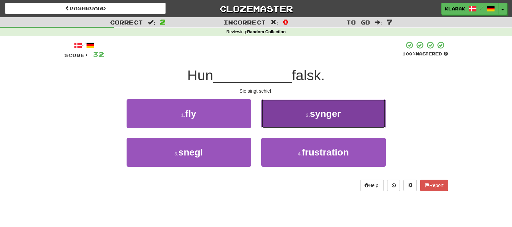
click at [287, 107] on button "2 . synger" at bounding box center [323, 113] width 125 height 29
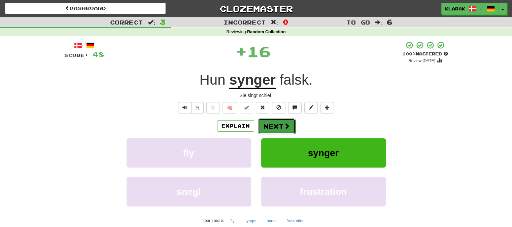
click at [277, 122] on button "Next" at bounding box center [277, 126] width 38 height 15
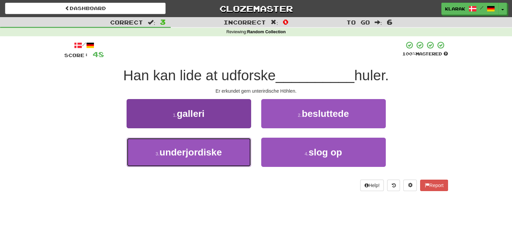
drag, startPoint x: 216, startPoint y: 154, endPoint x: 246, endPoint y: 138, distance: 33.7
click at [220, 151] on span "underjordiske" at bounding box center [190, 152] width 62 height 10
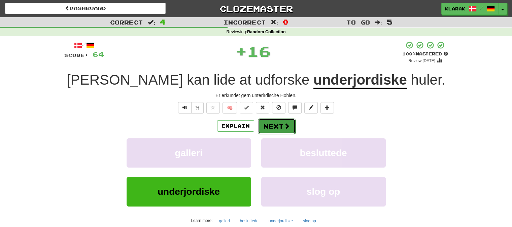
click at [268, 128] on button "Next" at bounding box center [277, 126] width 38 height 15
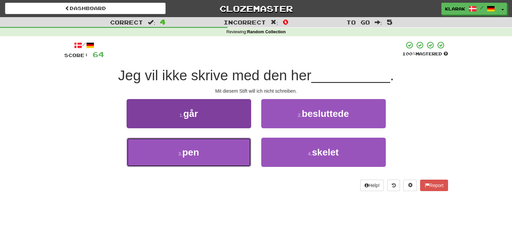
click at [213, 158] on button "3 . pen" at bounding box center [189, 152] width 125 height 29
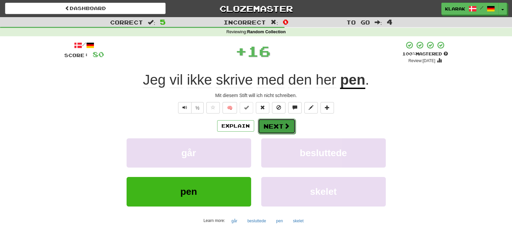
click at [270, 129] on button "Next" at bounding box center [277, 126] width 38 height 15
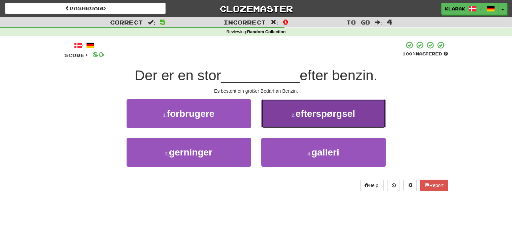
click at [292, 114] on small "2 ." at bounding box center [293, 115] width 4 height 5
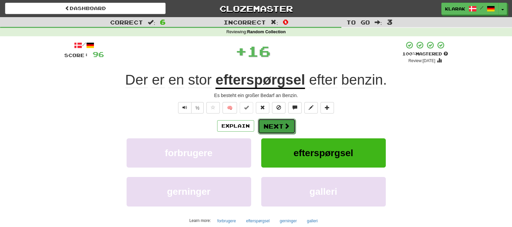
click at [269, 125] on button "Next" at bounding box center [277, 126] width 38 height 15
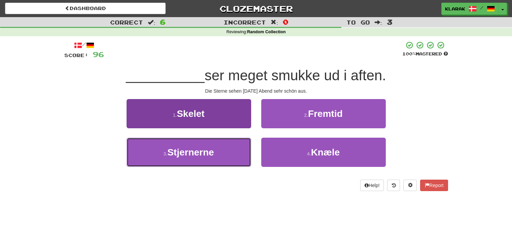
drag, startPoint x: 221, startPoint y: 155, endPoint x: 223, endPoint y: 152, distance: 3.6
click at [221, 154] on button "3 . Stjernerne" at bounding box center [189, 152] width 125 height 29
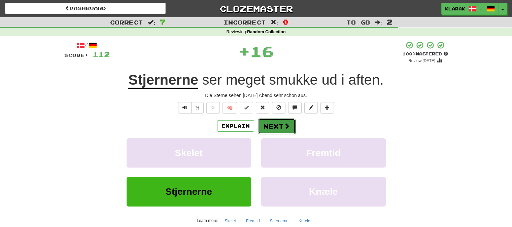
click at [281, 121] on button "Next" at bounding box center [277, 126] width 38 height 15
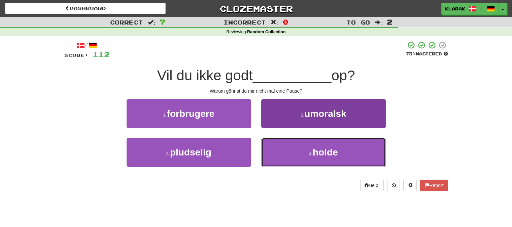
drag, startPoint x: 290, startPoint y: 155, endPoint x: 284, endPoint y: 149, distance: 7.6
click at [288, 155] on button "4 . holde" at bounding box center [323, 152] width 125 height 29
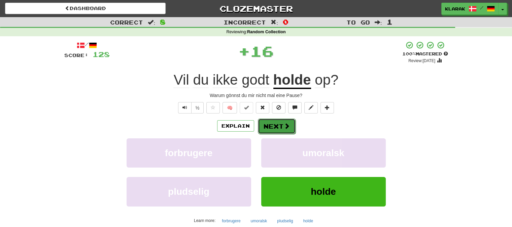
click at [274, 126] on button "Next" at bounding box center [277, 126] width 38 height 15
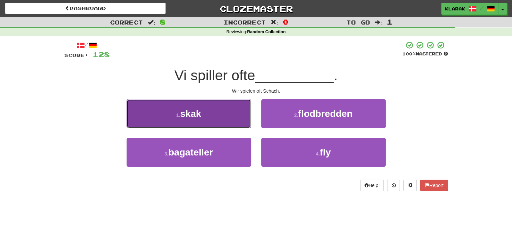
click at [222, 114] on button "1 . skak" at bounding box center [189, 113] width 125 height 29
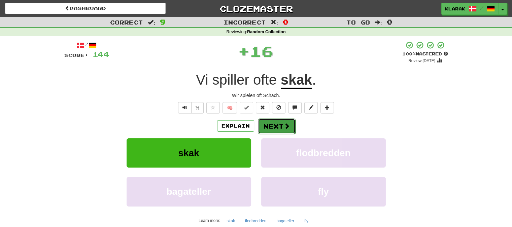
click at [271, 123] on button "Next" at bounding box center [277, 126] width 38 height 15
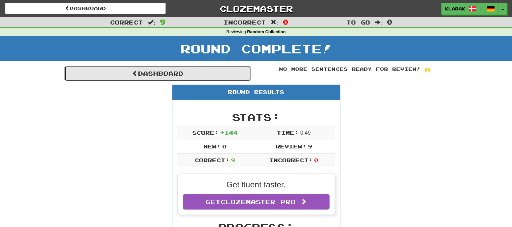
click at [151, 75] on link "Dashboard" at bounding box center [157, 73] width 187 height 15
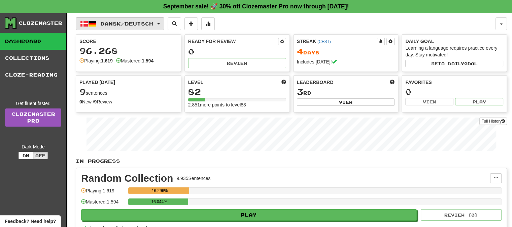
click at [164, 22] on button "Dansk / Deutsch" at bounding box center [120, 23] width 88 height 13
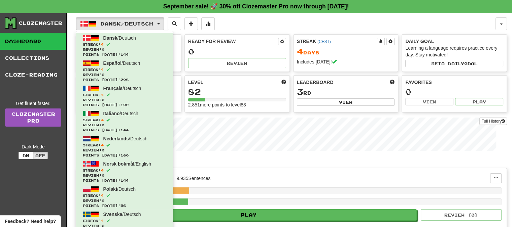
click at [323, 174] on div "Random Collection 9.935 Sentences" at bounding box center [285, 179] width 409 height 10
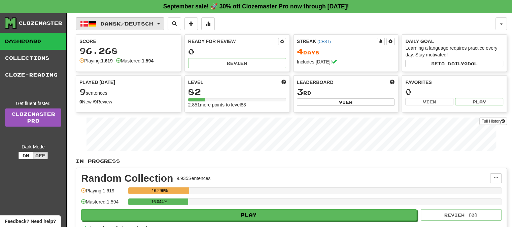
click at [164, 22] on button "Dansk / Deutsch" at bounding box center [120, 23] width 88 height 13
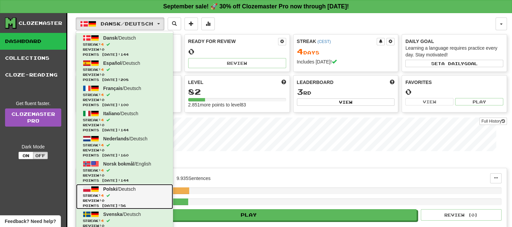
click at [108, 187] on span "Polski" at bounding box center [110, 189] width 14 height 5
